Goal: Task Accomplishment & Management: Manage account settings

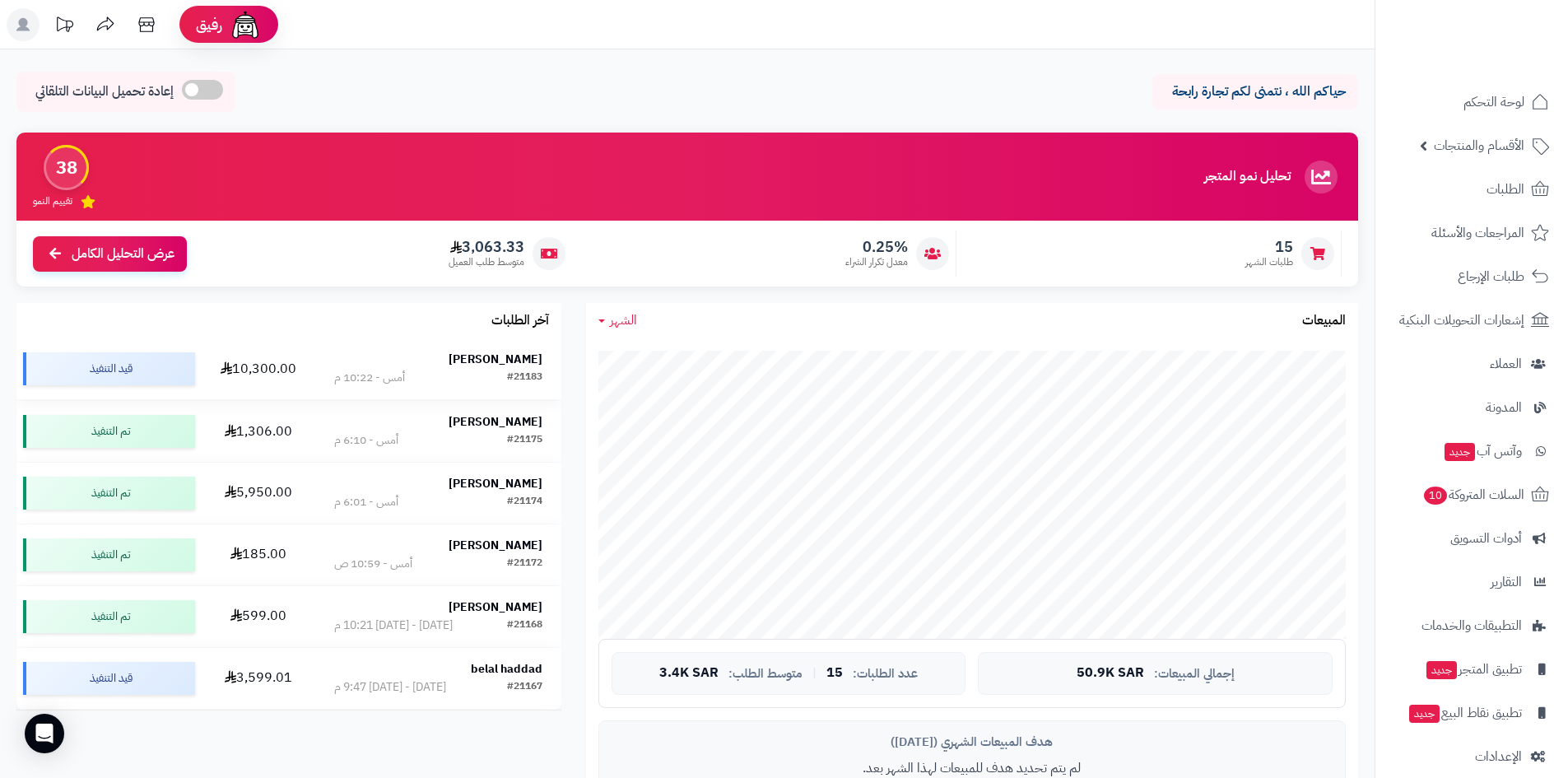
click at [470, 355] on strong "[PERSON_NAME]" at bounding box center [495, 359] width 94 height 17
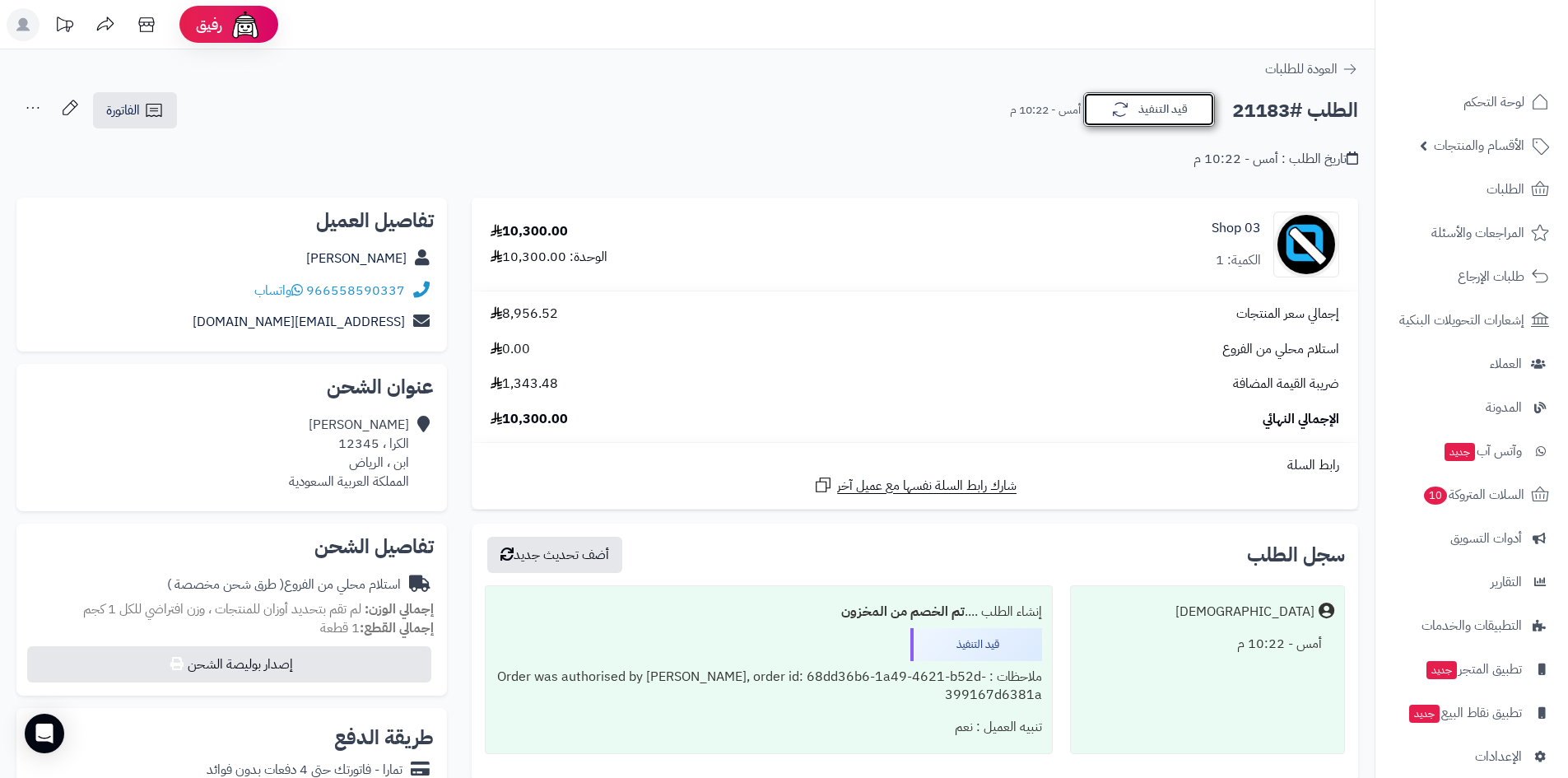
click at [1154, 123] on button "قيد التنفيذ" at bounding box center [1148, 109] width 132 height 34
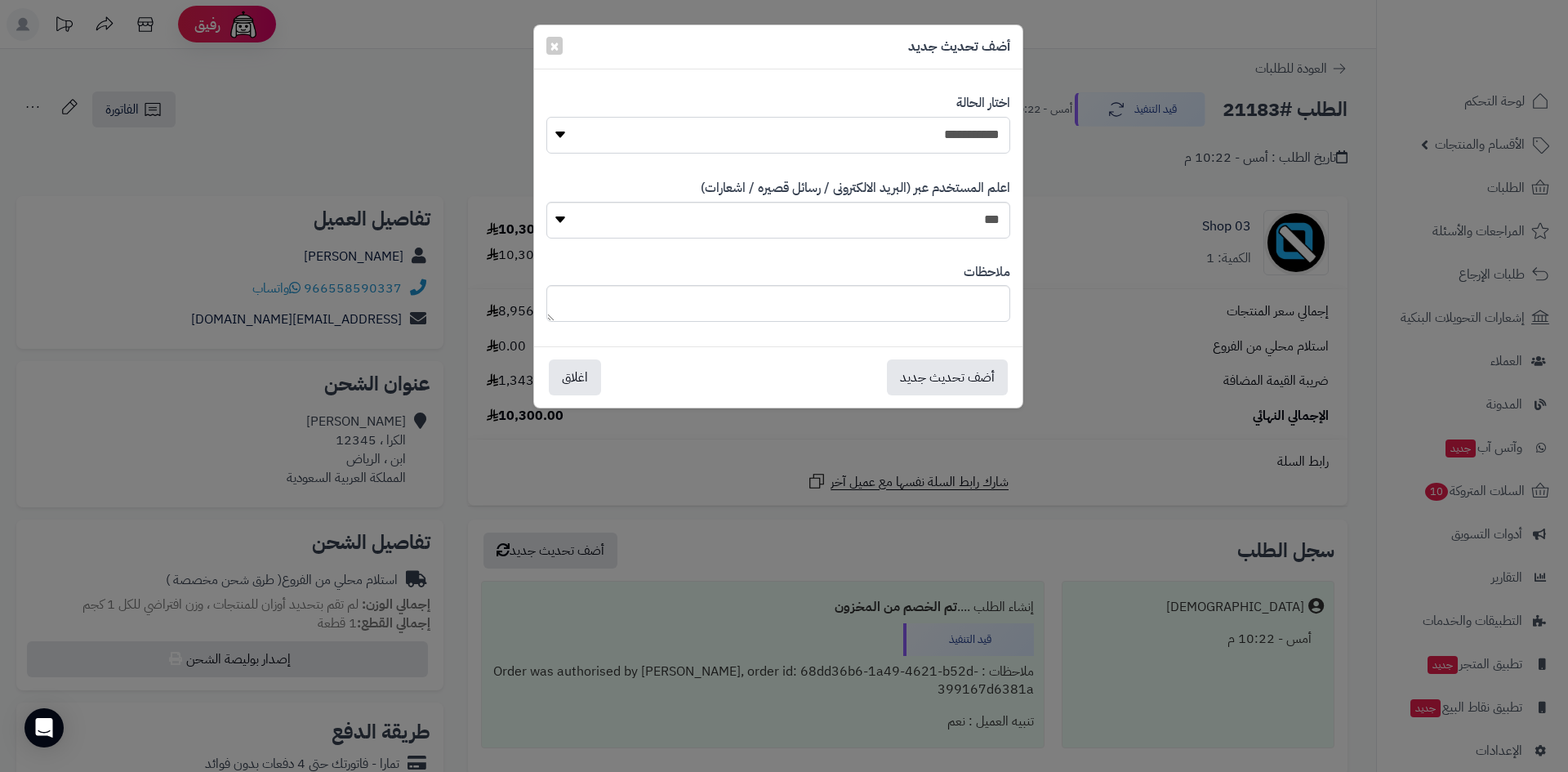
click at [945, 142] on select "**********" at bounding box center [778, 135] width 464 height 37
select select "*"
click at [546, 117] on select "**********" at bounding box center [778, 135] width 464 height 37
click at [990, 366] on button "أضف تحديث جديد" at bounding box center [946, 376] width 121 height 36
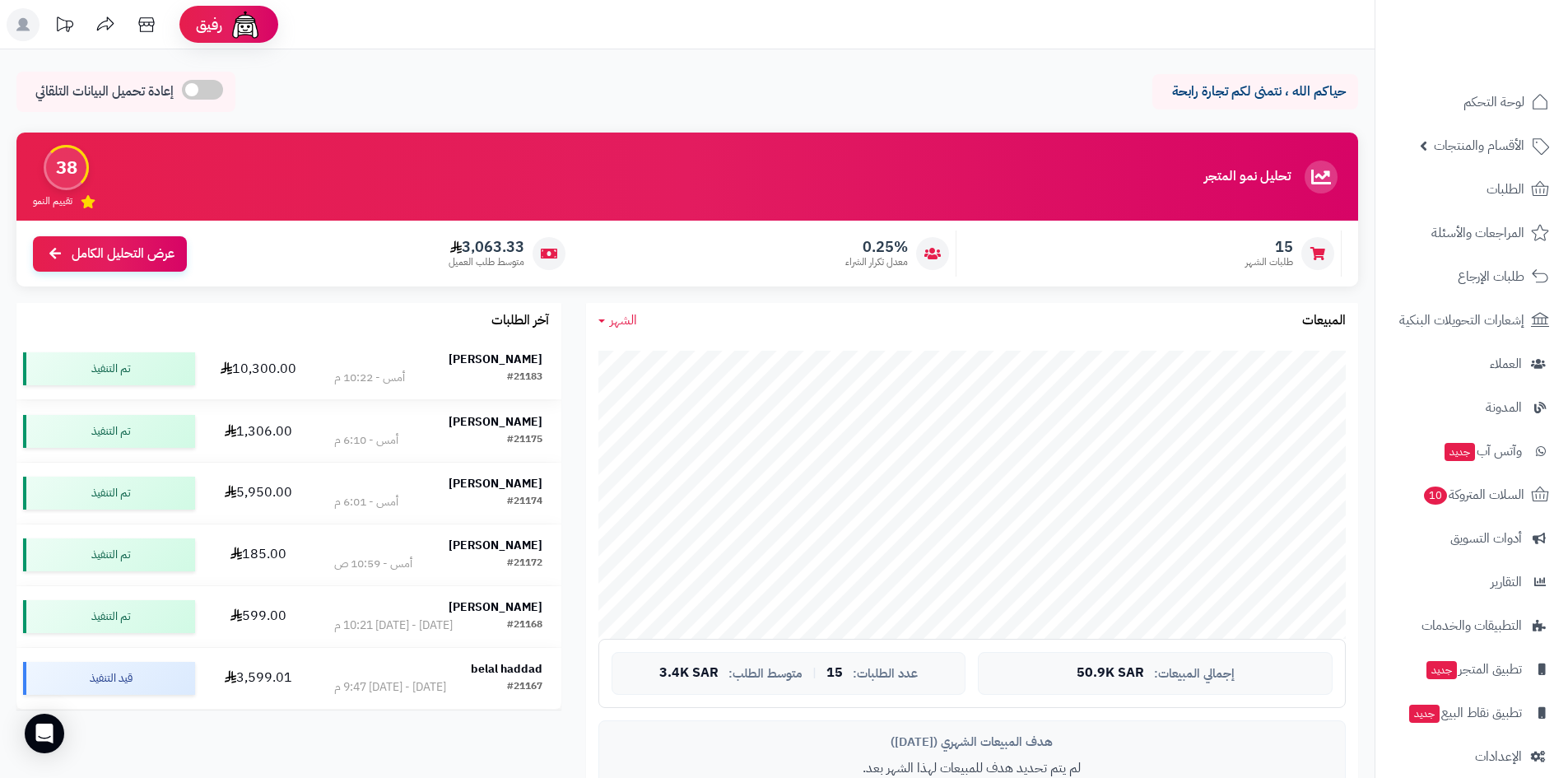
click at [456, 362] on strong "[PERSON_NAME]" at bounding box center [495, 359] width 94 height 17
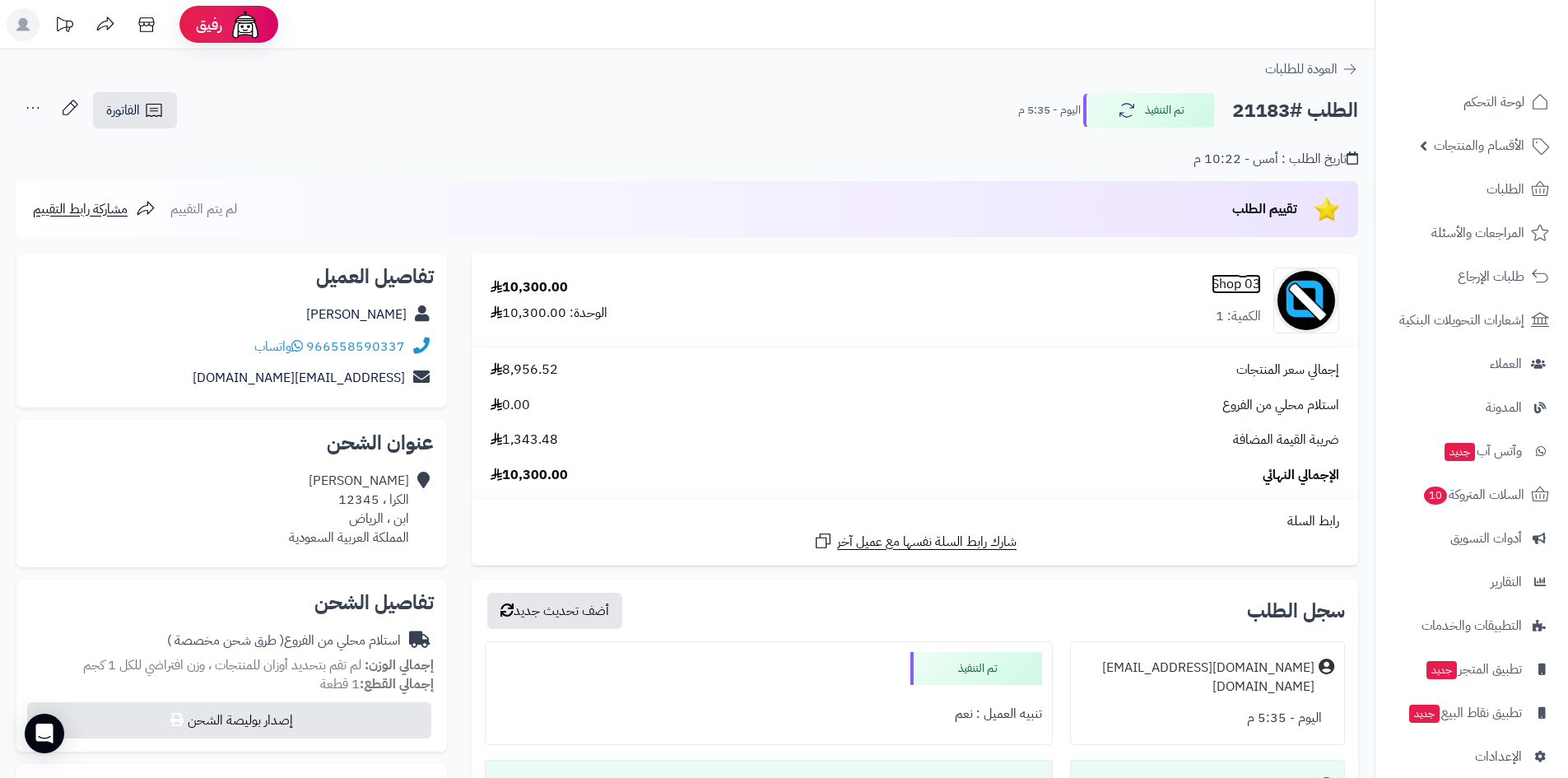
click at [1217, 280] on link "03 Shop" at bounding box center [1235, 284] width 49 height 19
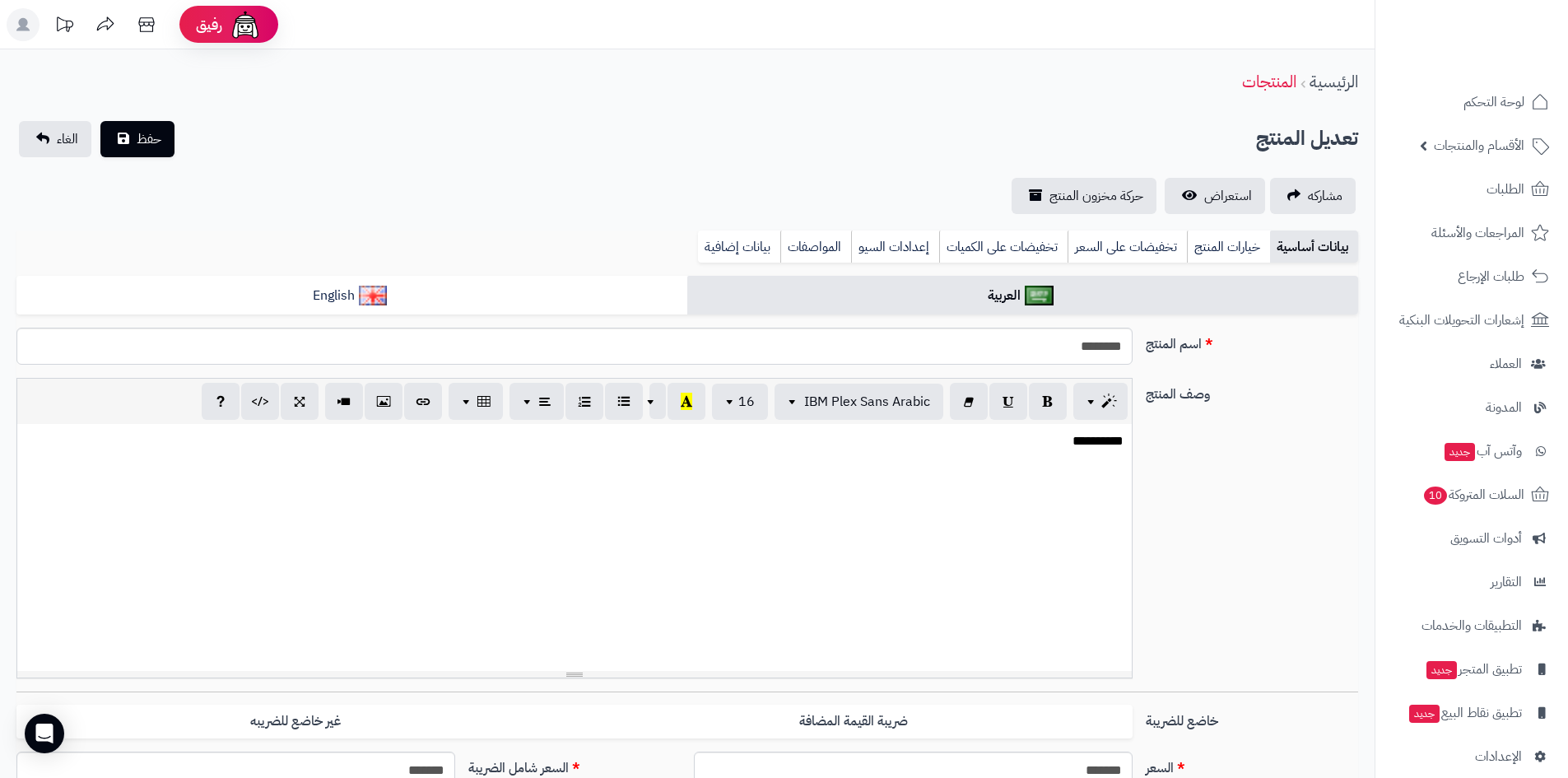
select select
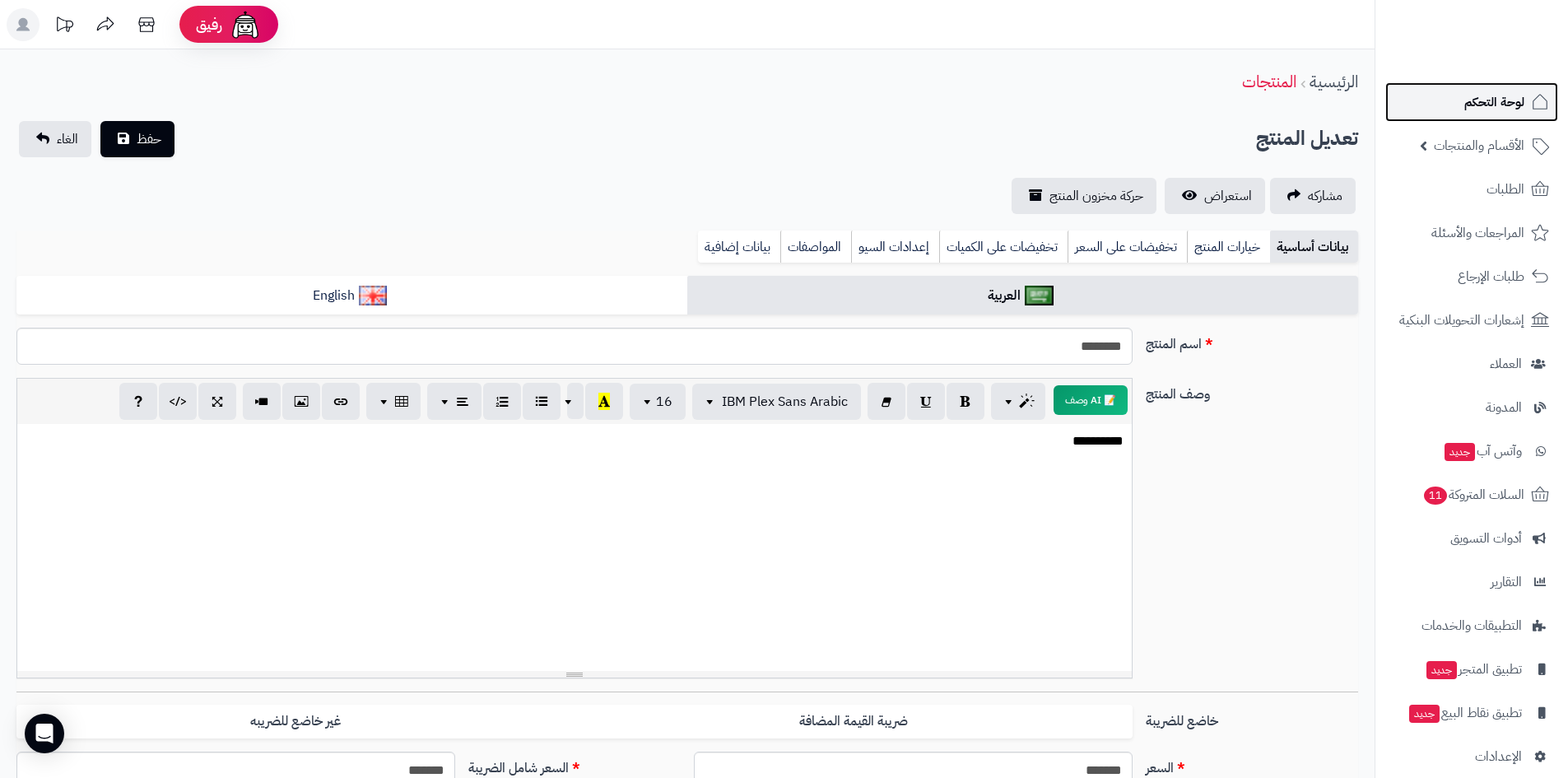
click at [1477, 95] on span "لوحة التحكم" at bounding box center [1494, 102] width 60 height 23
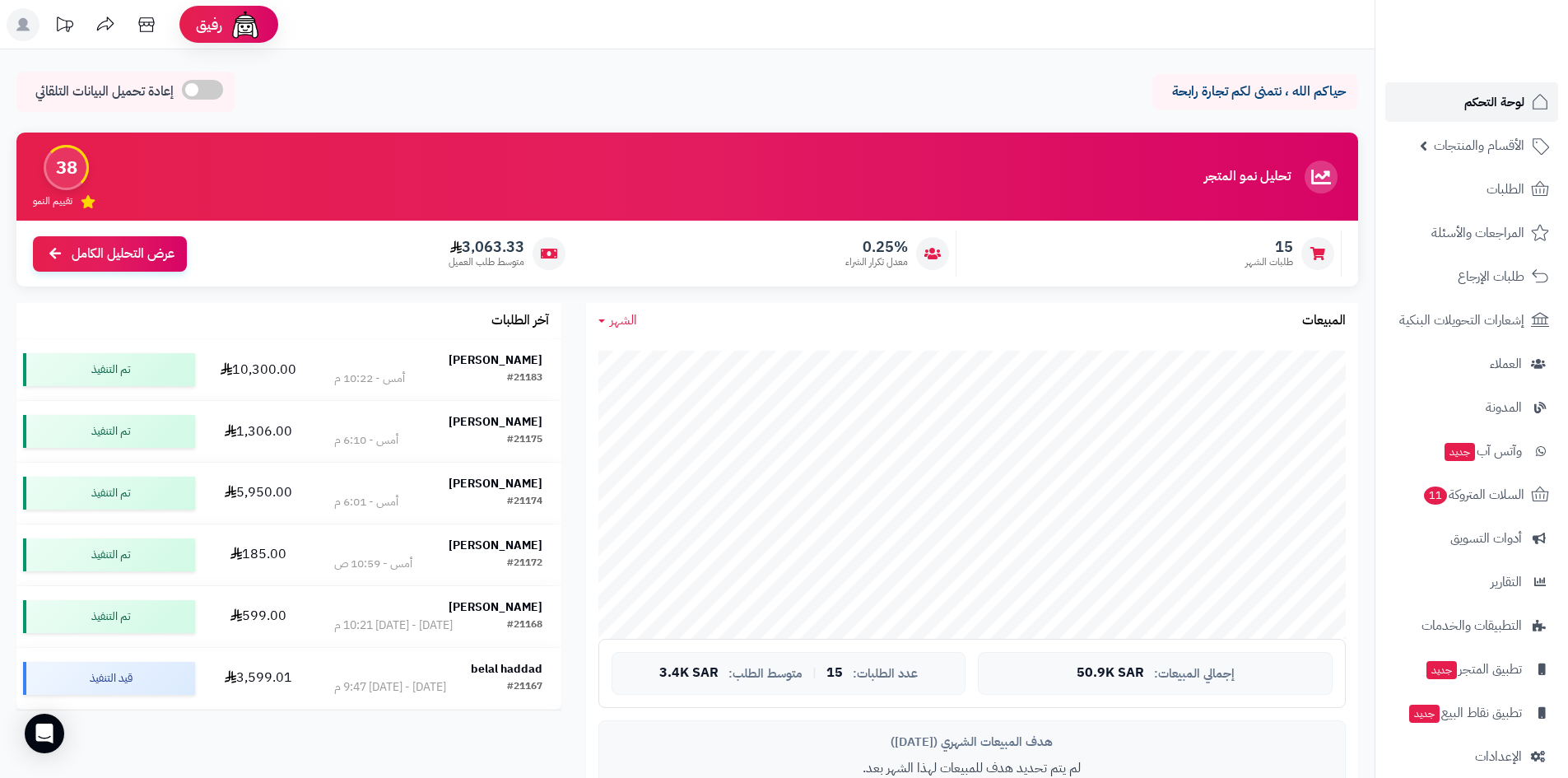
click at [1427, 90] on link "لوحة التحكم" at bounding box center [1472, 103] width 173 height 40
click at [1461, 103] on link "لوحة التحكم" at bounding box center [1472, 103] width 173 height 40
click at [1457, 92] on link "لوحة التحكم" at bounding box center [1472, 103] width 173 height 40
click at [1478, 111] on span "لوحة التحكم" at bounding box center [1494, 102] width 60 height 23
click at [1470, 115] on link "لوحة التحكم" at bounding box center [1472, 103] width 173 height 40
